Goal: Transaction & Acquisition: Purchase product/service

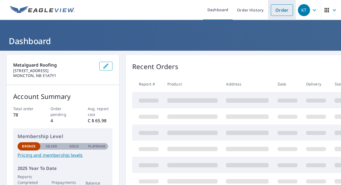
click at [286, 11] on link "Order" at bounding box center [282, 10] width 22 height 12
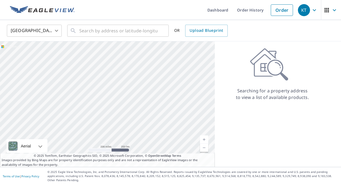
click at [34, 30] on body "KT KT Dashboard Order History Order KT United States US ​ ​ OR Upload Blueprint…" at bounding box center [170, 92] width 341 height 185
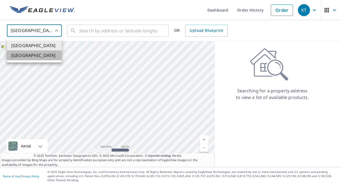
click at [41, 54] on li "[GEOGRAPHIC_DATA]" at bounding box center [34, 56] width 55 height 10
type input "CA"
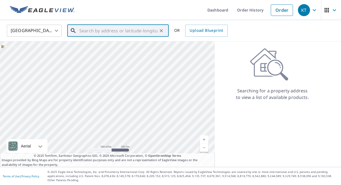
click at [112, 31] on input "text" at bounding box center [118, 30] width 78 height 15
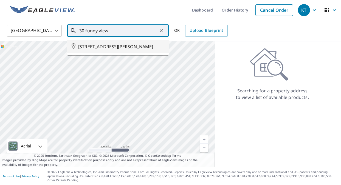
click at [110, 53] on ul "[STREET_ADDRESS][PERSON_NAME]" at bounding box center [118, 47] width 102 height 18
click at [115, 47] on span "[STREET_ADDRESS][PERSON_NAME]" at bounding box center [121, 46] width 86 height 7
type input "[STREET_ADDRESS][PERSON_NAME]"
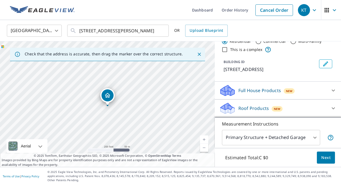
scroll to position [23, 0]
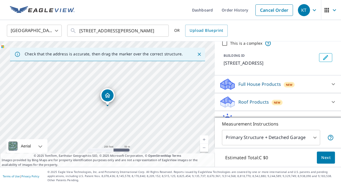
click at [281, 96] on div "Roof Products New" at bounding box center [273, 102] width 108 height 13
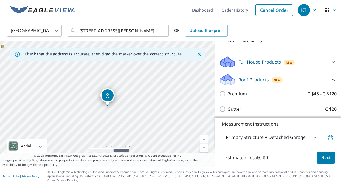
scroll to position [50, 0]
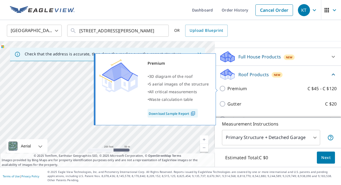
click at [234, 88] on p "Premium" at bounding box center [237, 88] width 19 height 7
click at [228, 88] on input "Premium C $45 - C $120" at bounding box center [223, 88] width 8 height 7
checkbox input "true"
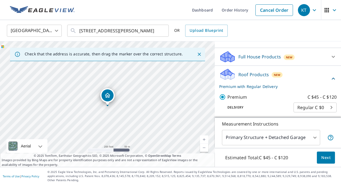
click at [289, 142] on body "KT KT Dashboard Order History Cancel Order KT Canada [GEOGRAPHIC_DATA] ​ 30 FUN…" at bounding box center [170, 92] width 341 height 185
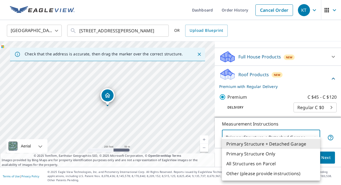
click at [273, 154] on li "Primary Structure Only" at bounding box center [271, 154] width 98 height 10
type input "2"
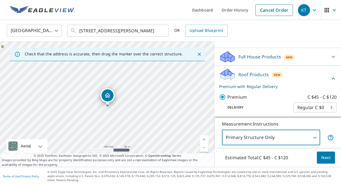
click at [323, 161] on span "Next" at bounding box center [325, 158] width 9 height 7
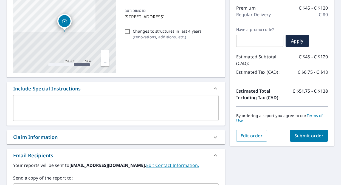
scroll to position [71, 0]
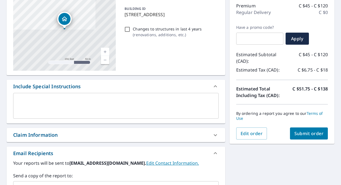
click at [305, 131] on span "Submit order" at bounding box center [309, 134] width 29 height 6
